Goal: Task Accomplishment & Management: Use online tool/utility

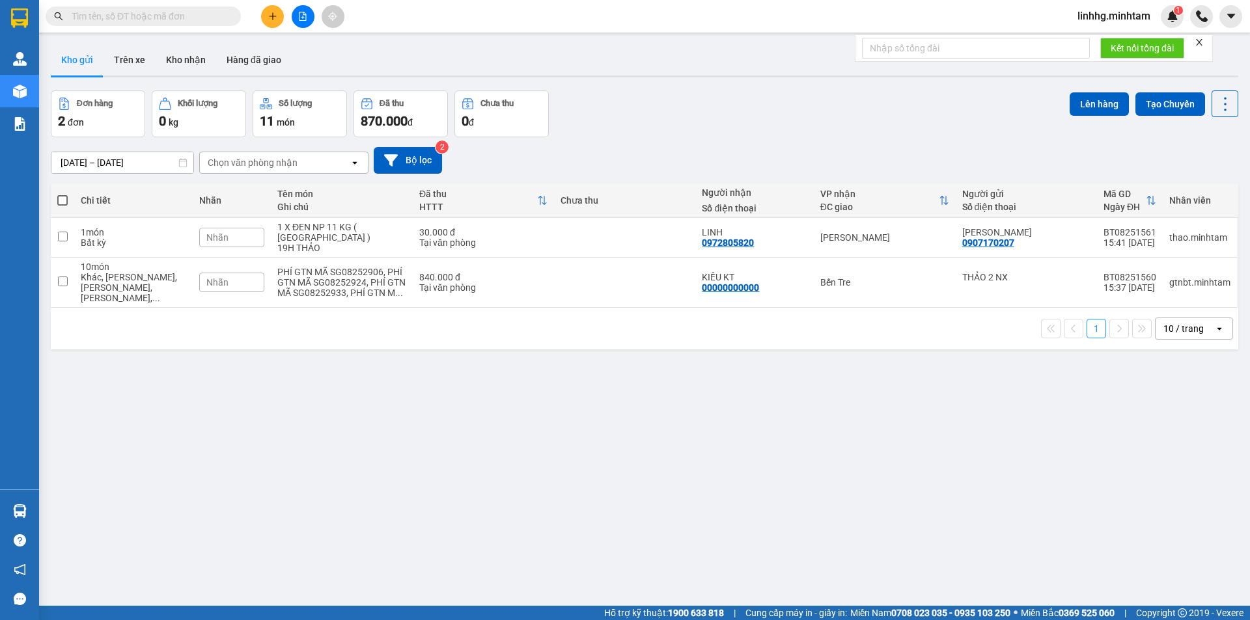
click at [148, 18] on input "text" at bounding box center [149, 16] width 154 height 14
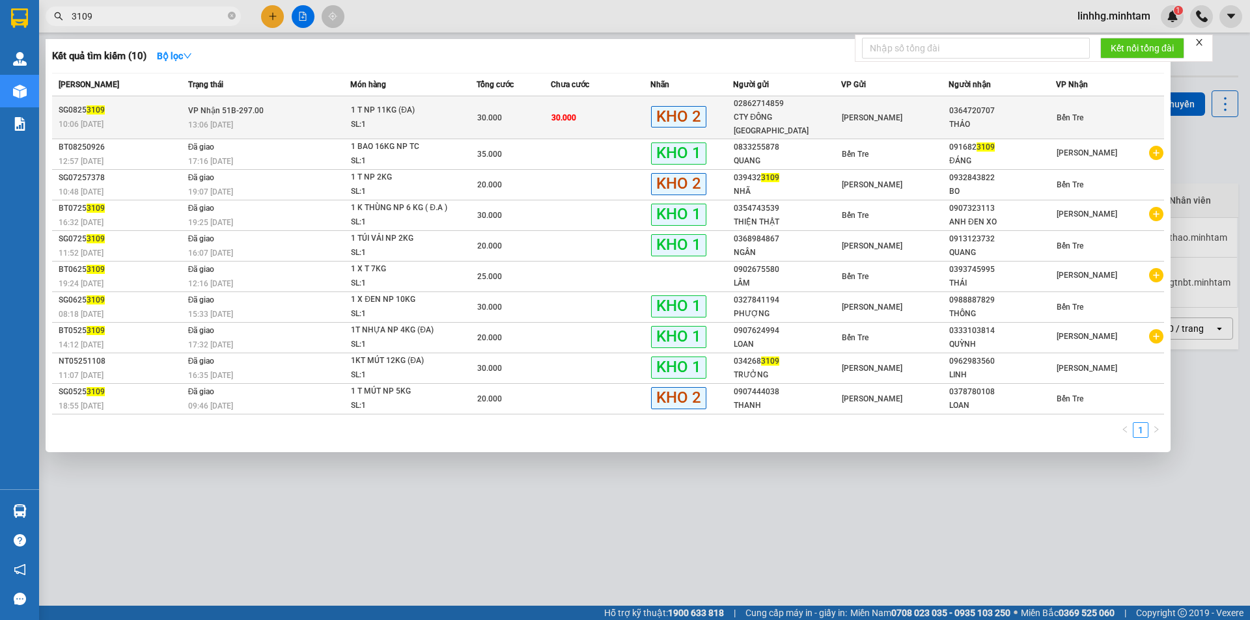
type input "3109"
click at [340, 105] on td "VP Nhận 51B-297.00 13:06 [DATE]" at bounding box center [268, 117] width 166 height 43
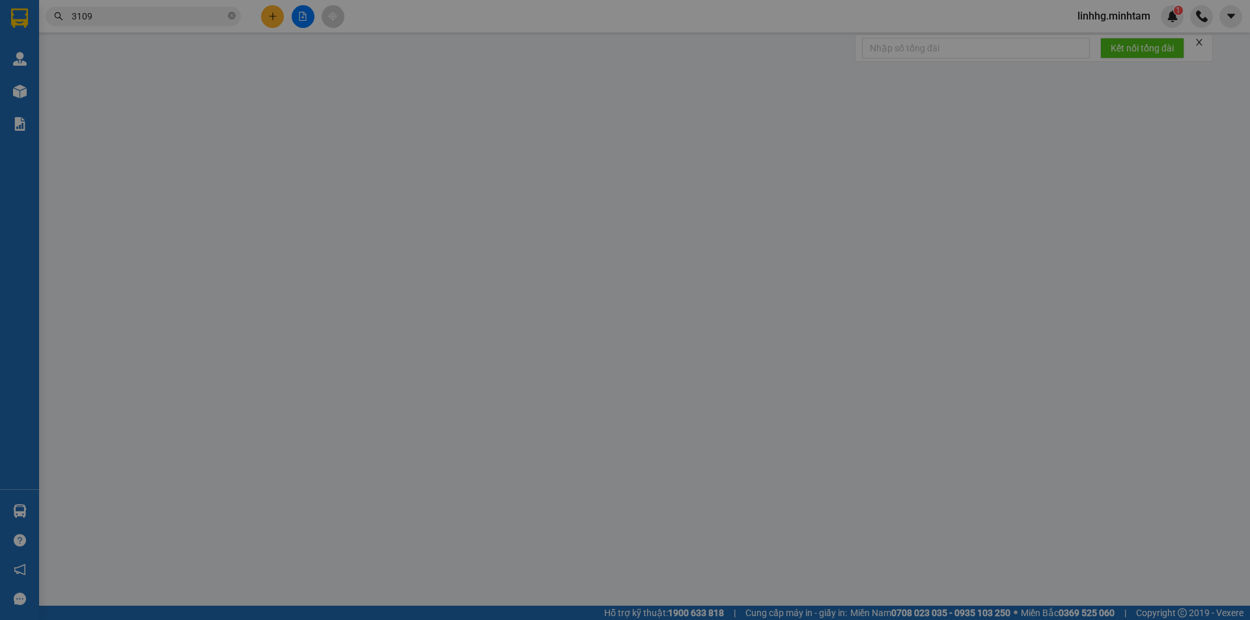
type input "02862714859"
type input "CTY ĐÔNG [GEOGRAPHIC_DATA]"
type input "0364720707"
type input "THẢO"
type input "KNM"
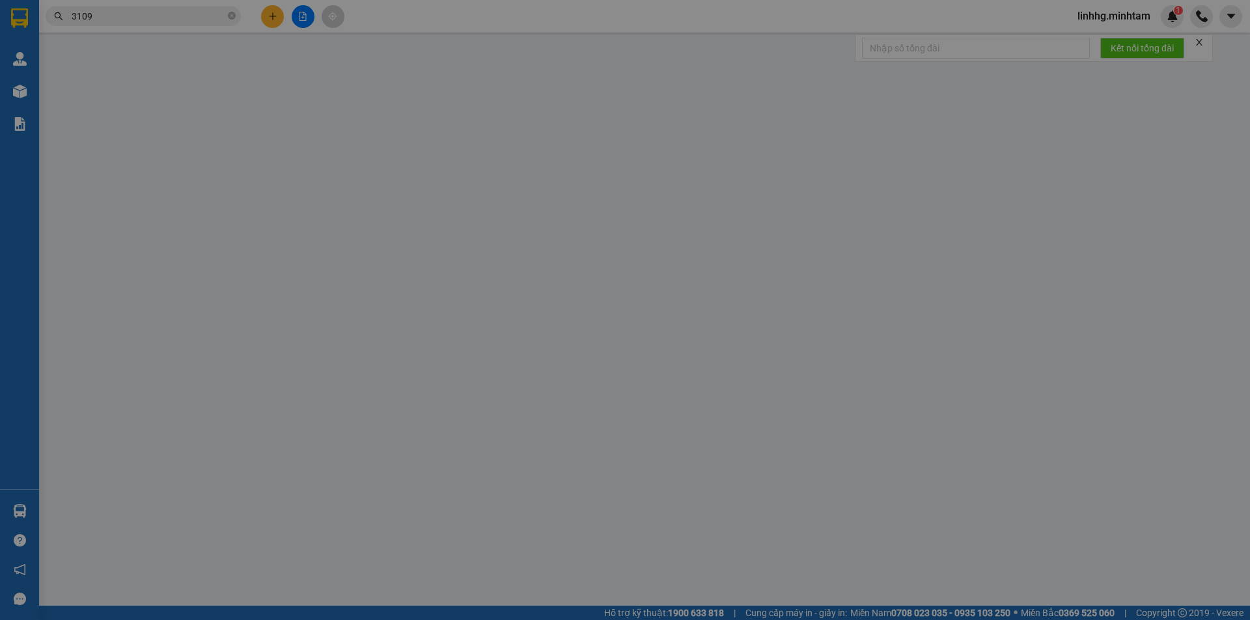
type input "30.000"
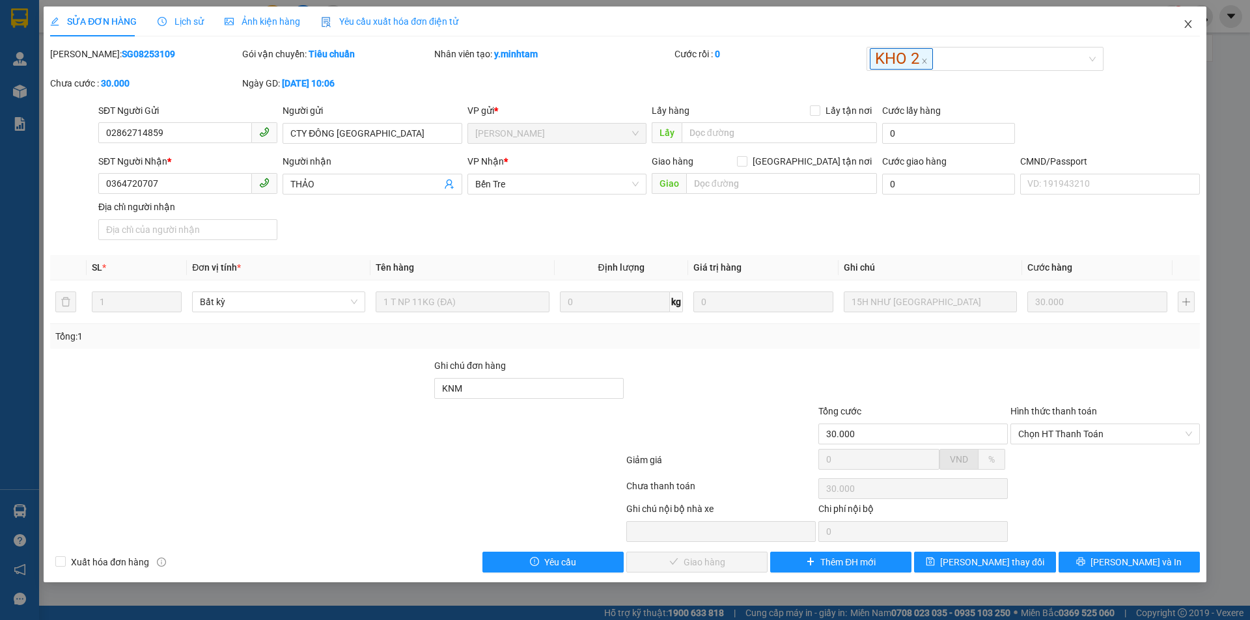
click at [1196, 19] on span "Close" at bounding box center [1188, 25] width 36 height 36
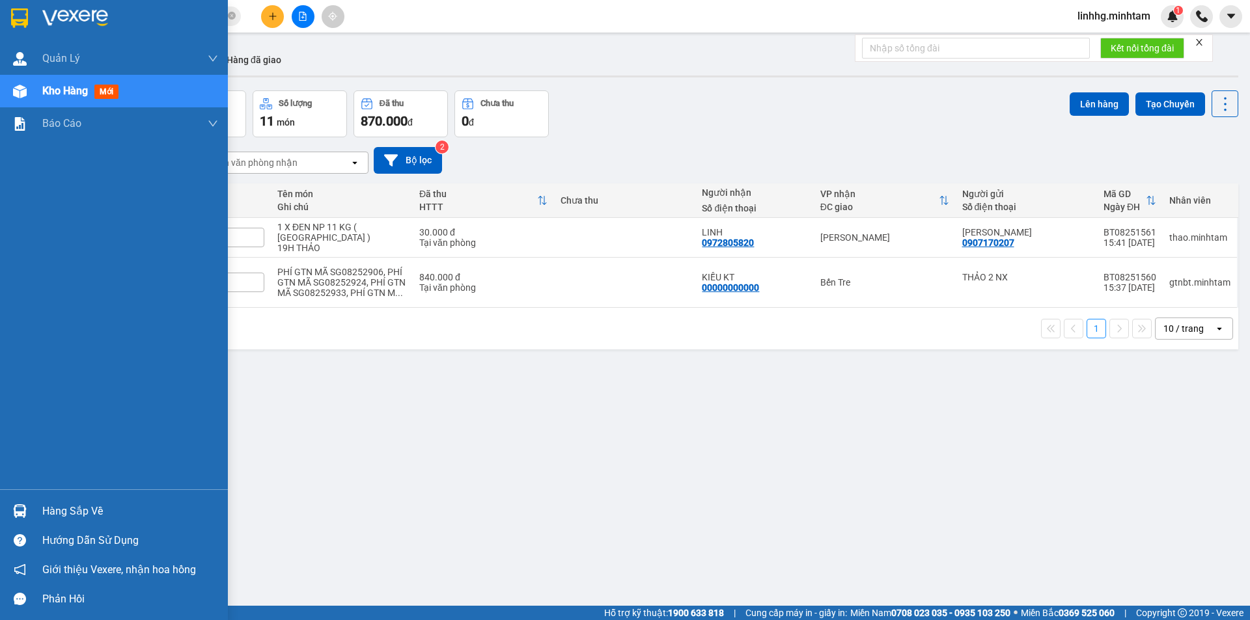
click at [83, 510] on div "Hàng sắp về" at bounding box center [130, 512] width 176 height 20
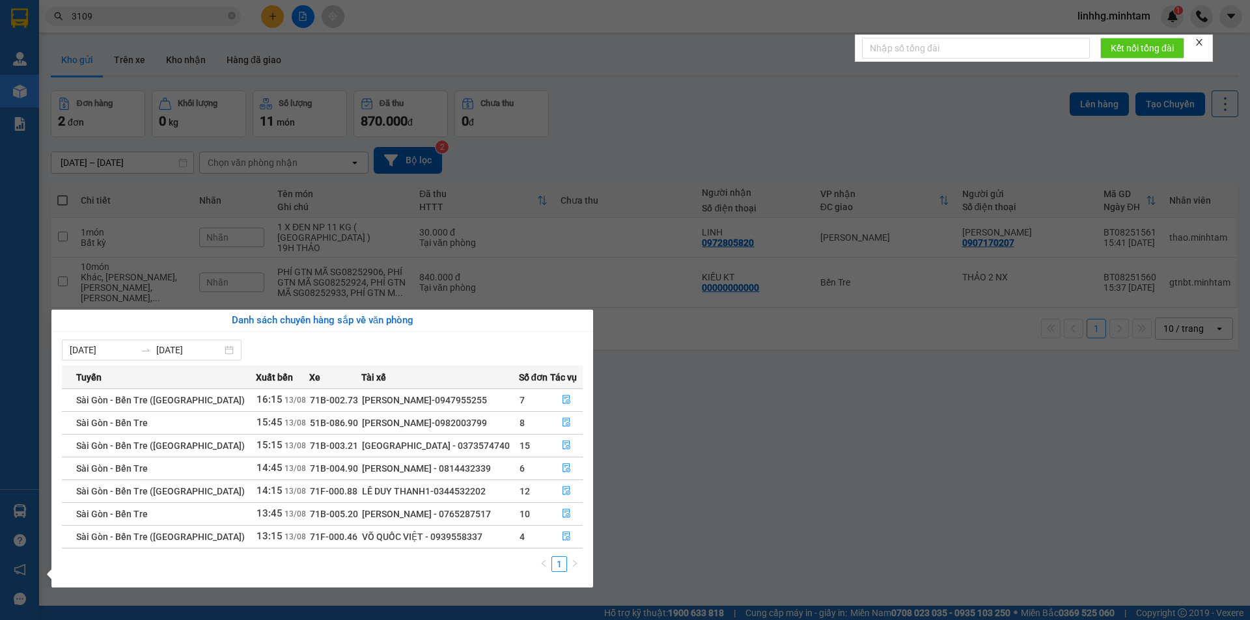
click at [853, 422] on section "Kết quả tìm kiếm ( 10 ) Bộ lọc Mã ĐH Trạng thái Món hàng Tổng cước Chưa cước Nh…" at bounding box center [625, 310] width 1250 height 620
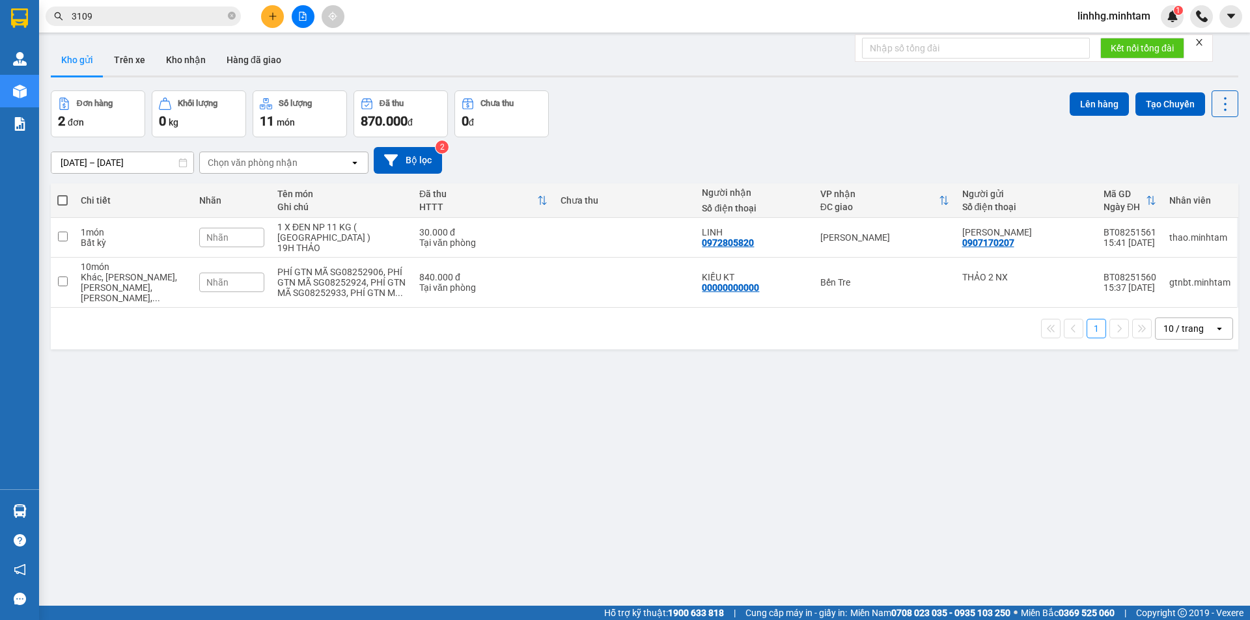
click at [676, 400] on div "ver 1.8.138 Kho gửi Trên xe Kho nhận Hàng đã giao Đơn hàng 2 đơn Khối lượng 0 k…" at bounding box center [645, 349] width 1198 height 620
click at [590, 528] on div "ver 1.8.138 Kho gửi Trên xe Kho nhận Hàng đã giao Đơn hàng 2 đơn Khối lượng 0 k…" at bounding box center [645, 349] width 1198 height 620
